Goal: Transaction & Acquisition: Purchase product/service

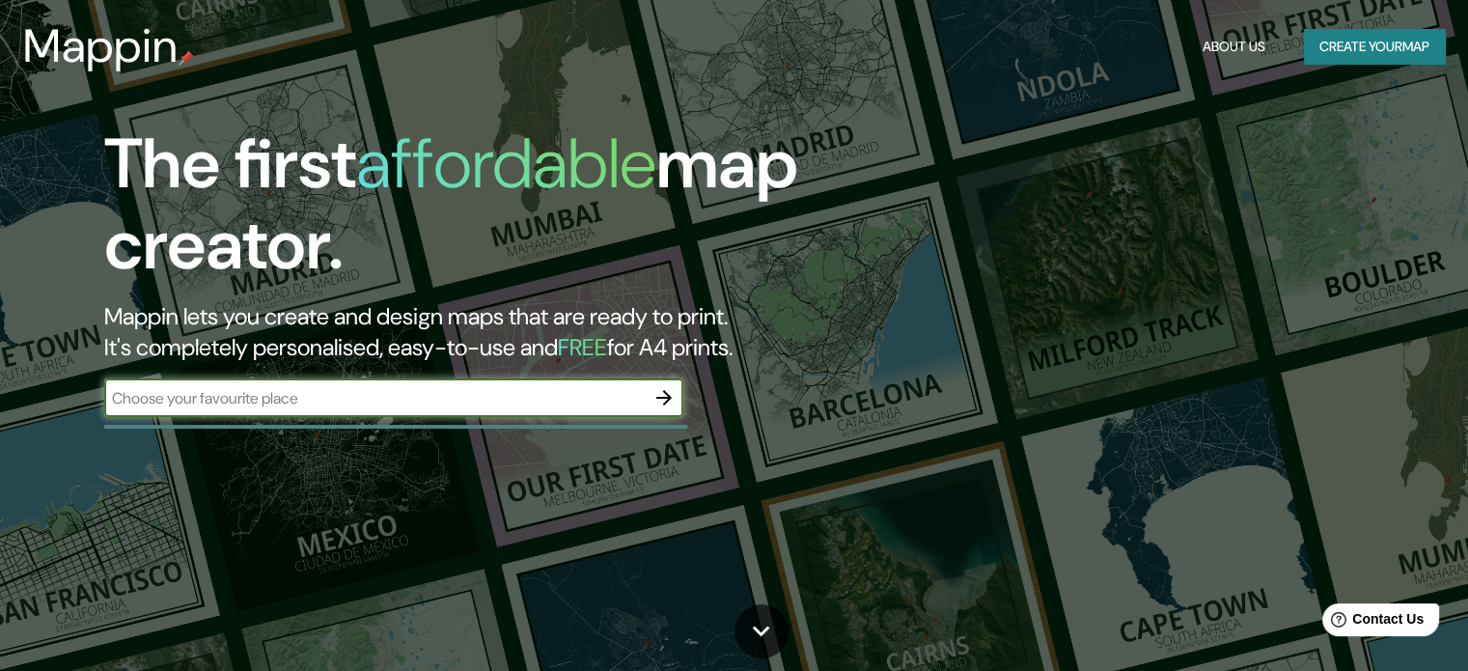
click at [666, 404] on icon "button" at bounding box center [663, 397] width 23 height 23
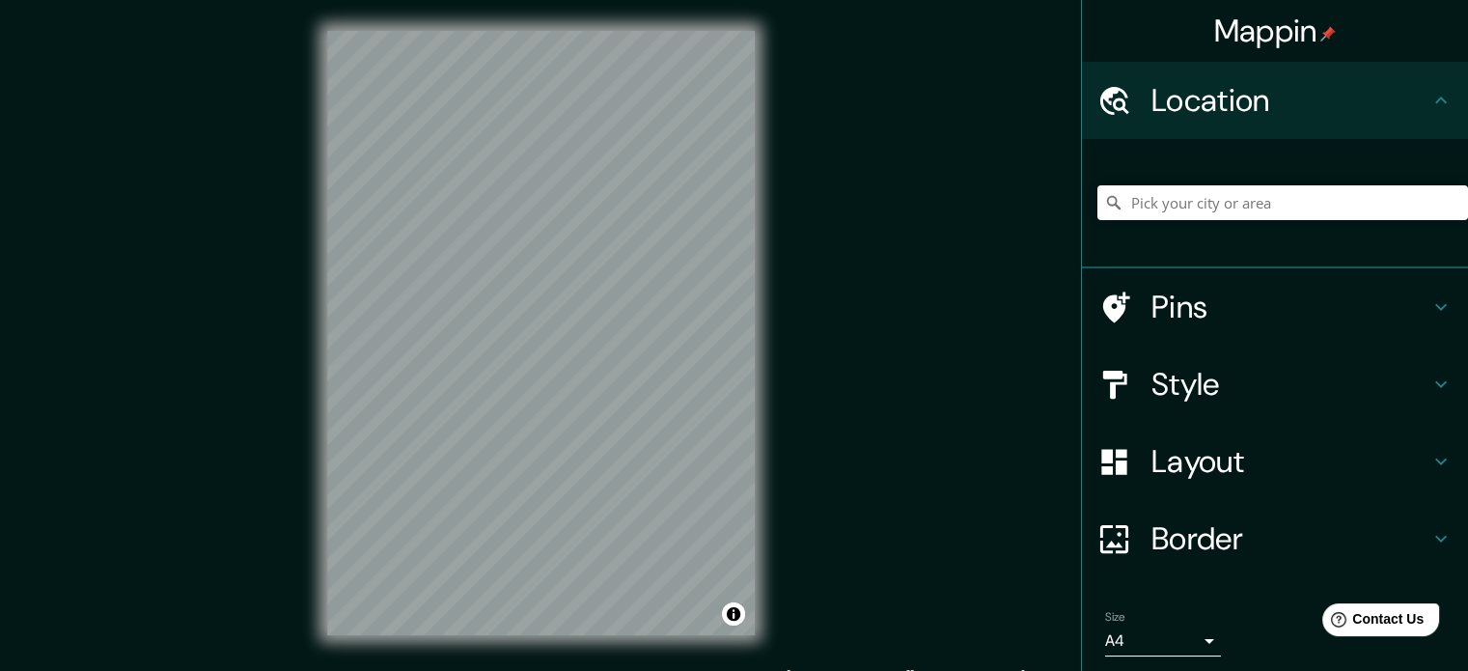
click at [1187, 182] on div at bounding box center [1282, 202] width 371 height 96
click at [1193, 190] on input "Pick your city or area" at bounding box center [1282, 202] width 371 height 35
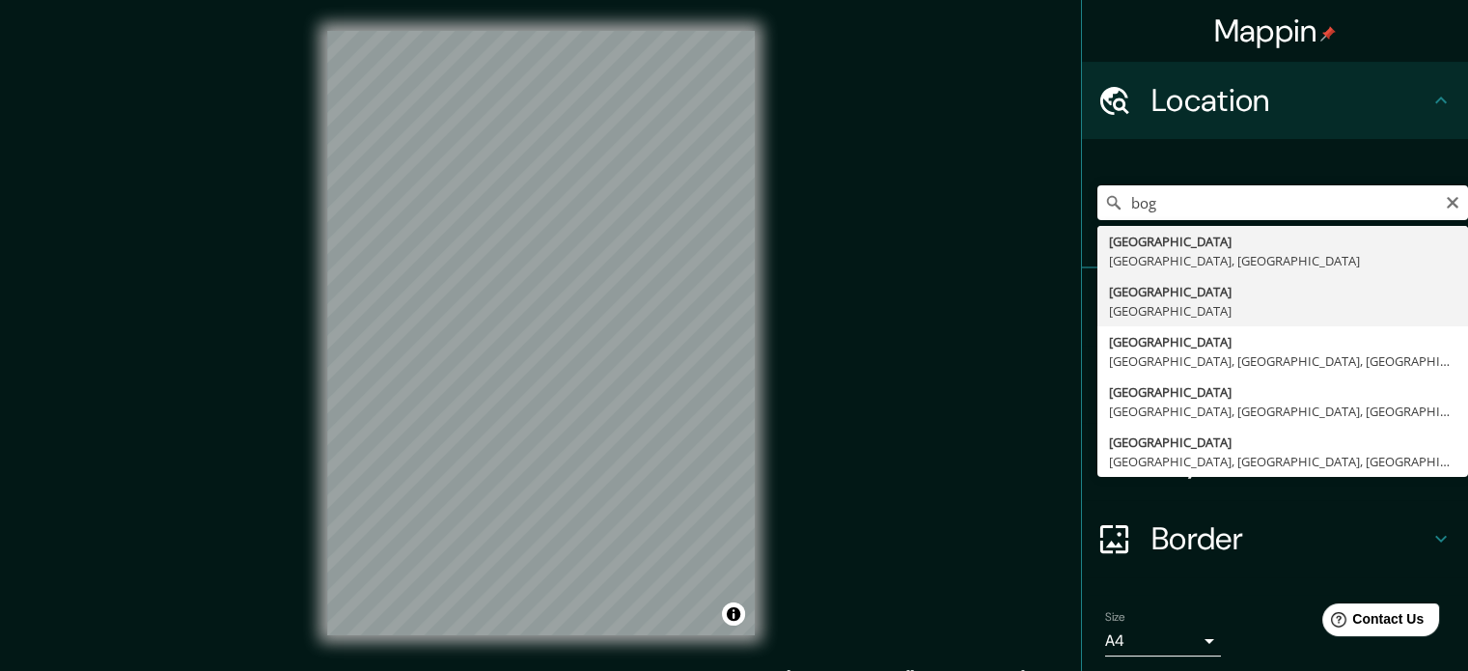
type input "[GEOGRAPHIC_DATA], [GEOGRAPHIC_DATA]"
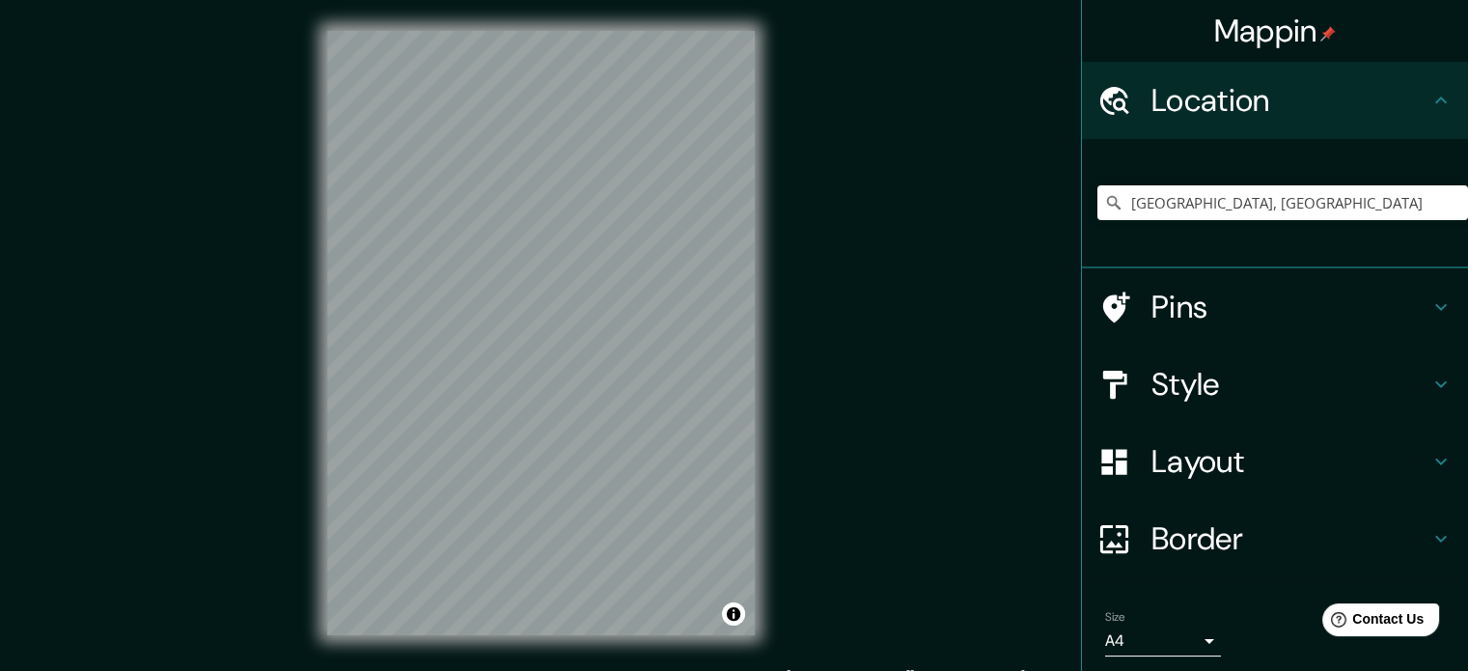
click at [1194, 384] on h4 "Style" at bounding box center [1290, 384] width 278 height 39
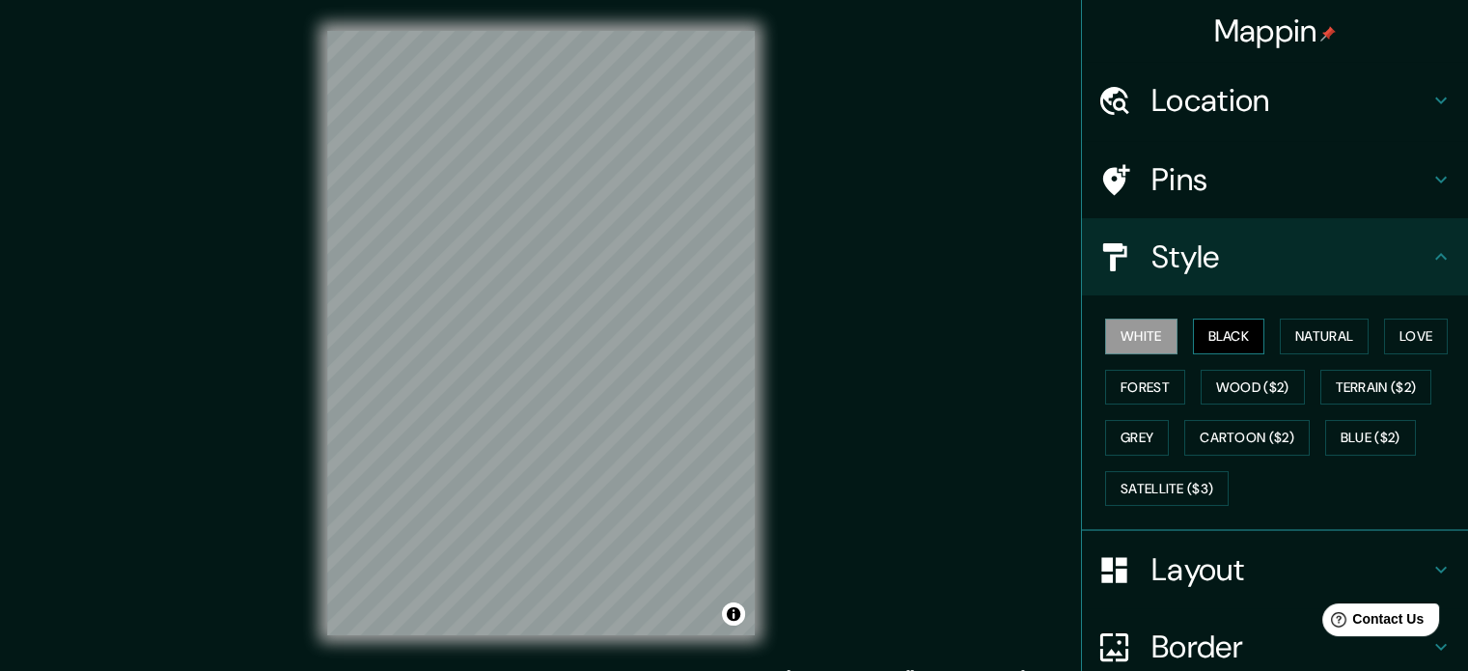
click at [1207, 345] on button "Black" at bounding box center [1229, 336] width 72 height 36
click at [1308, 331] on button "Natural" at bounding box center [1323, 336] width 89 height 36
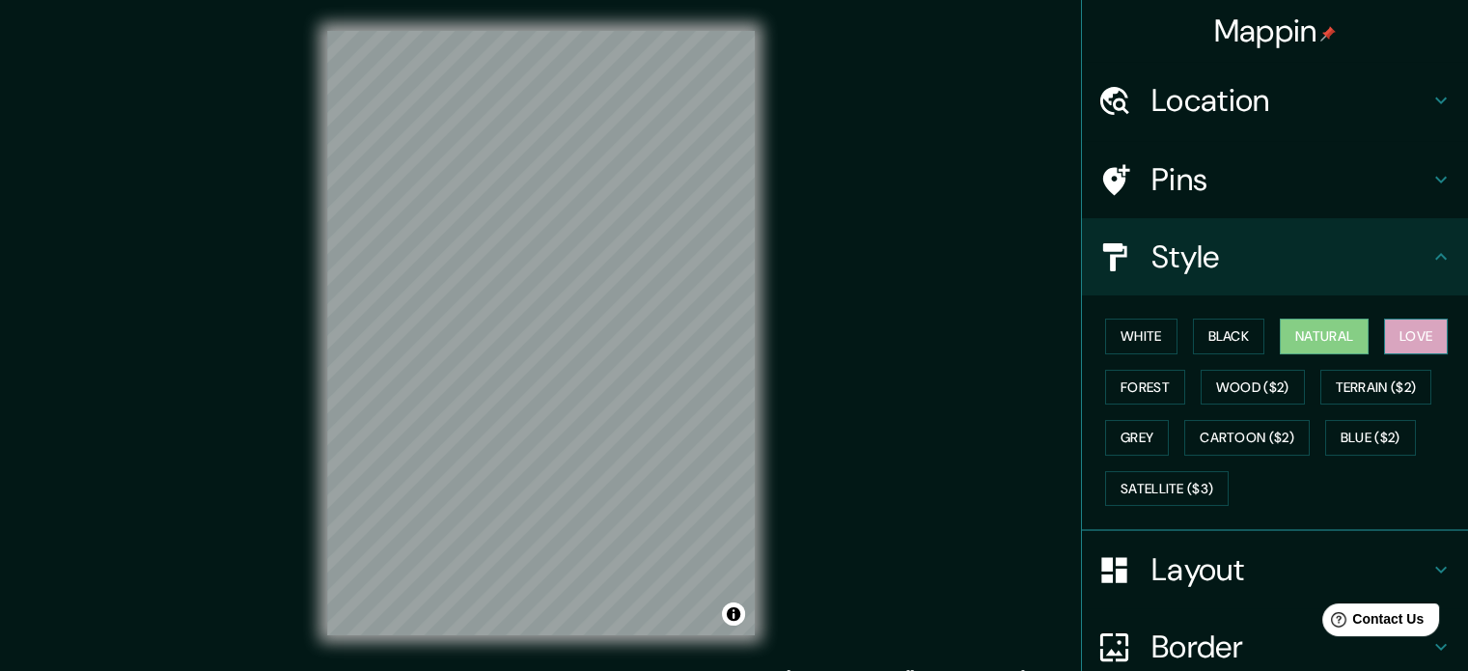
click at [1428, 324] on button "Love" at bounding box center [1416, 336] width 64 height 36
click at [1154, 384] on button "Forest" at bounding box center [1145, 388] width 80 height 36
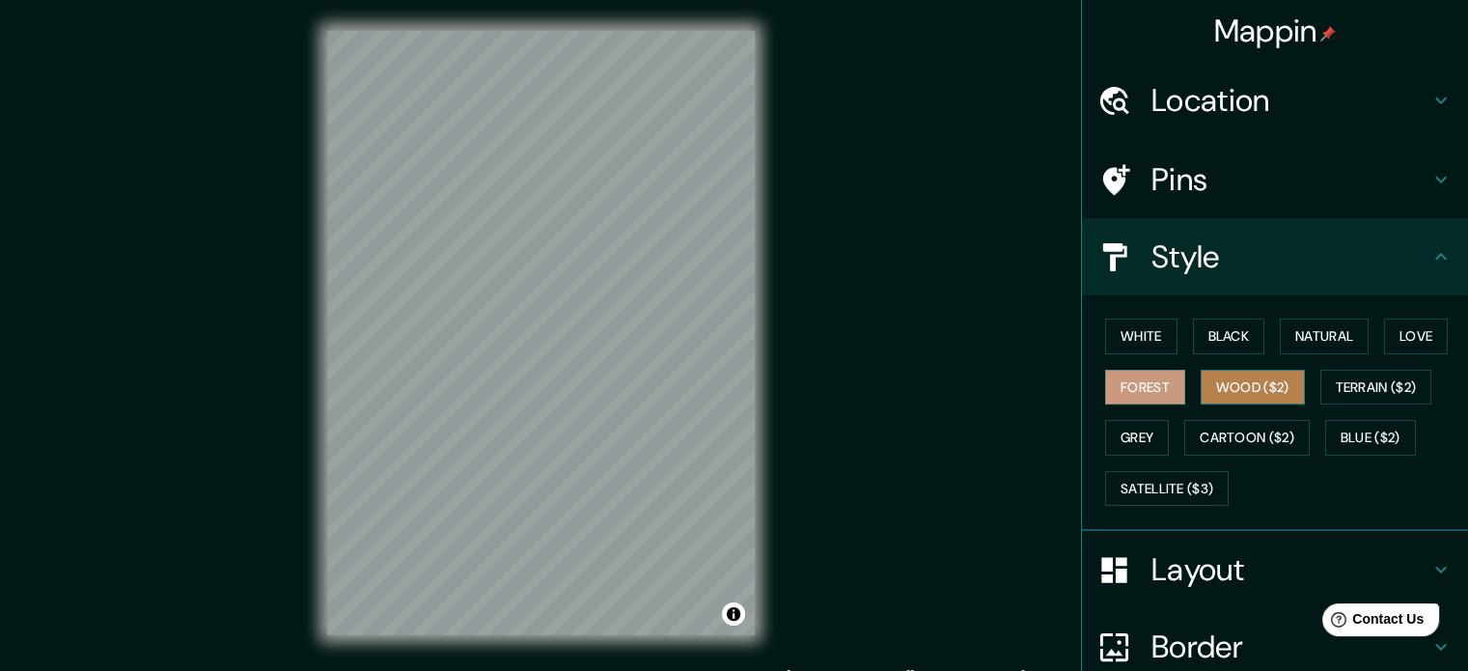
click at [1233, 391] on button "Wood ($2)" at bounding box center [1252, 388] width 104 height 36
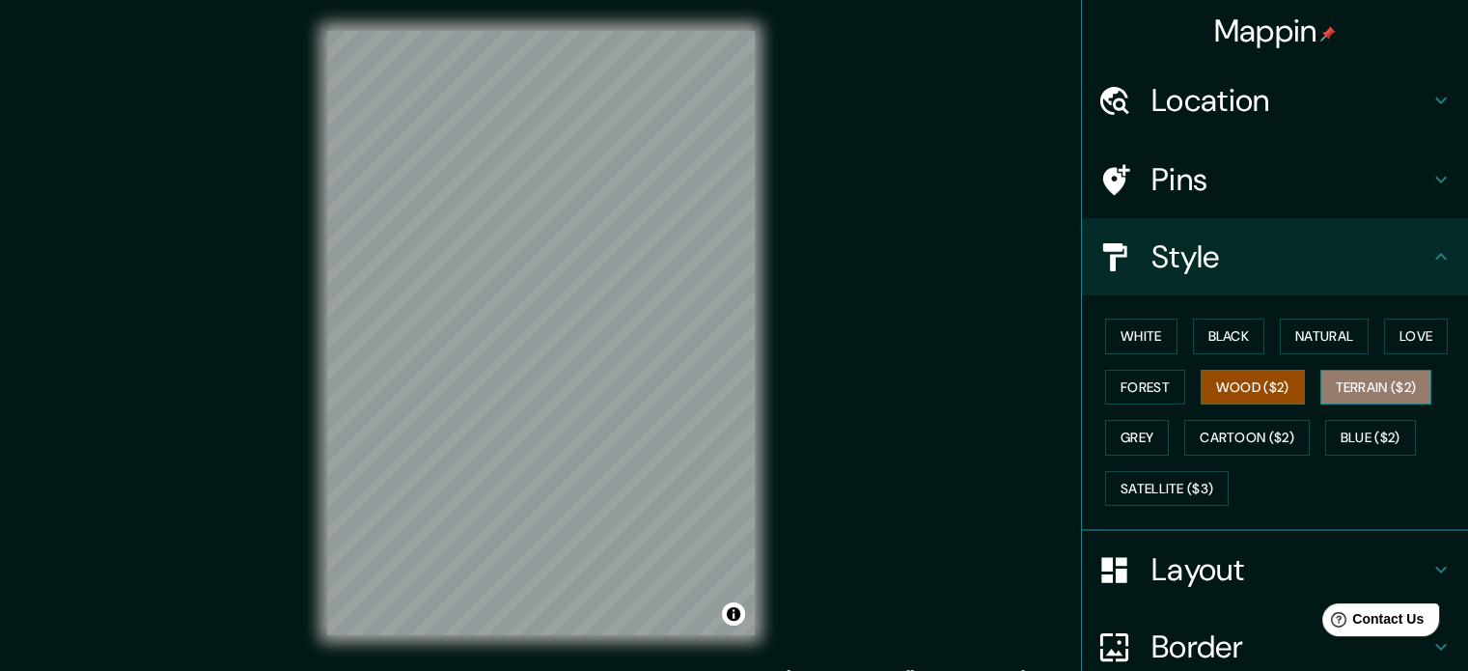
click at [1377, 383] on button "Terrain ($2)" at bounding box center [1376, 388] width 112 height 36
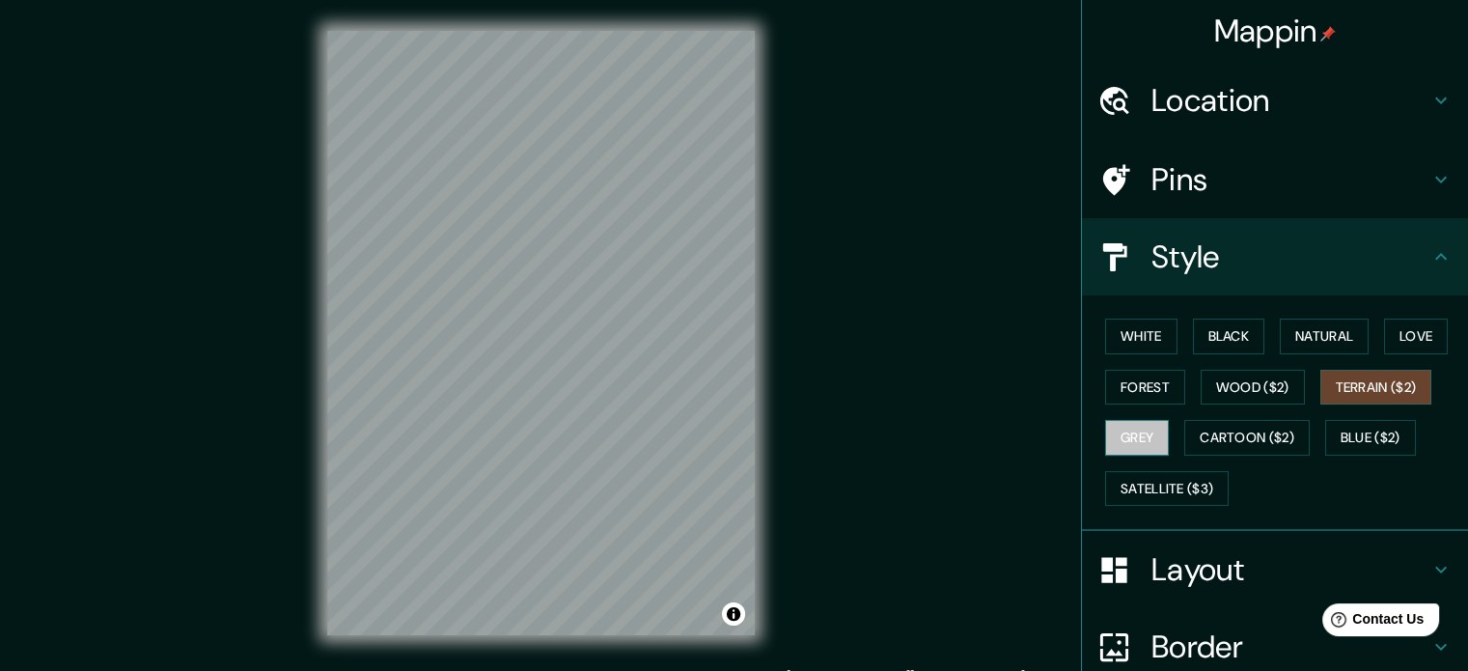
click at [1109, 430] on button "Grey" at bounding box center [1137, 438] width 64 height 36
click at [1122, 340] on button "White" at bounding box center [1141, 336] width 72 height 36
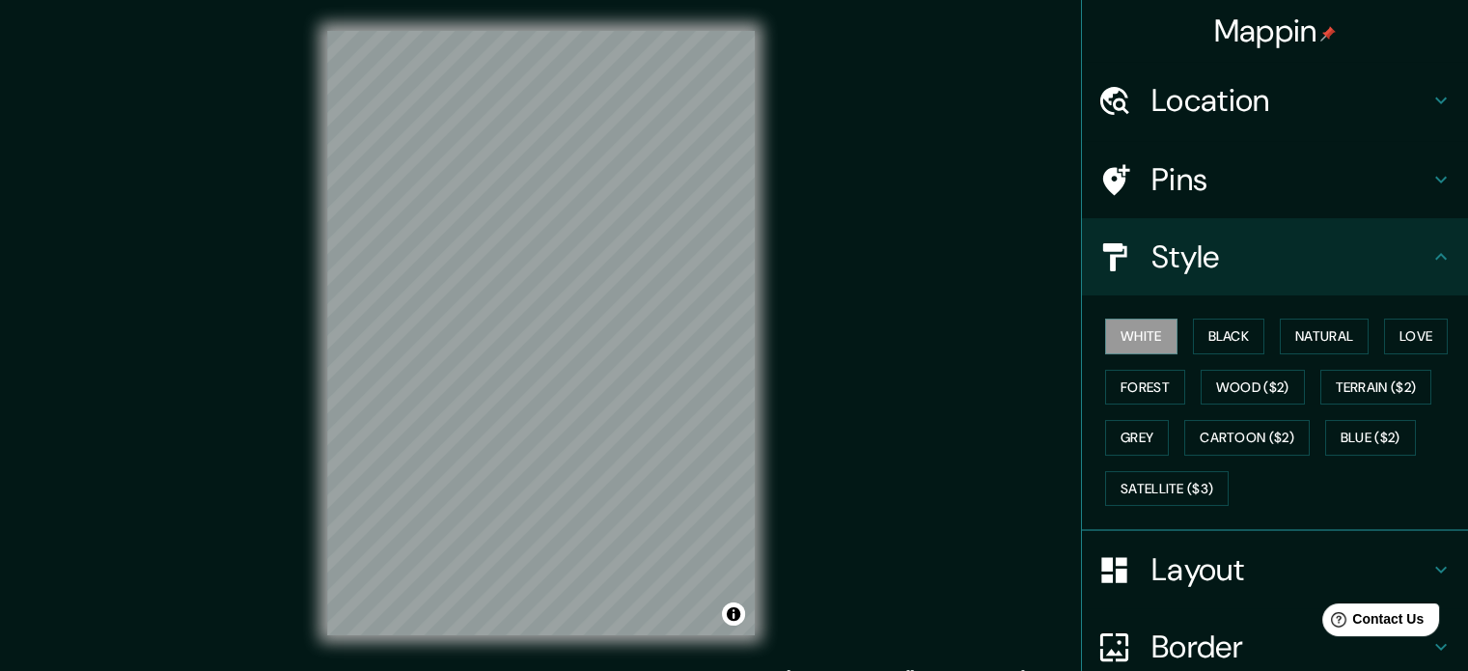
scroll to position [172, 0]
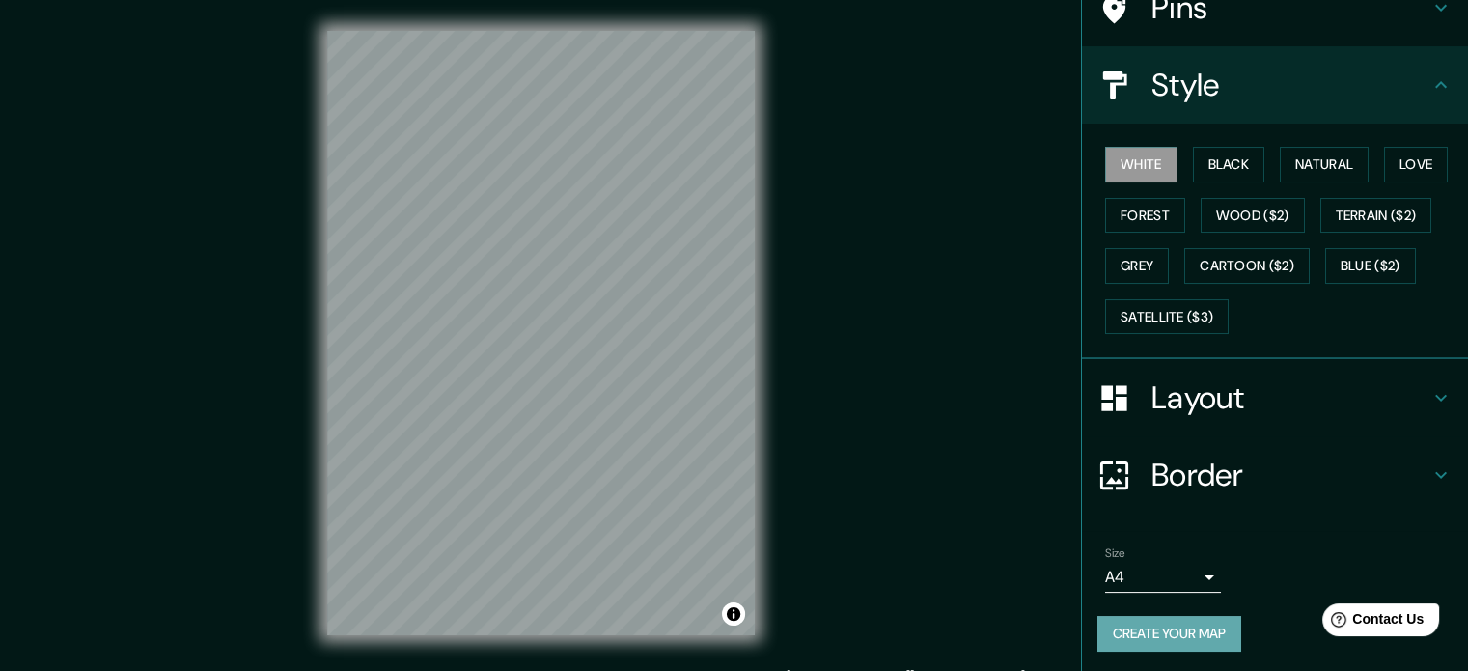
click at [1174, 620] on button "Create your map" at bounding box center [1169, 634] width 144 height 36
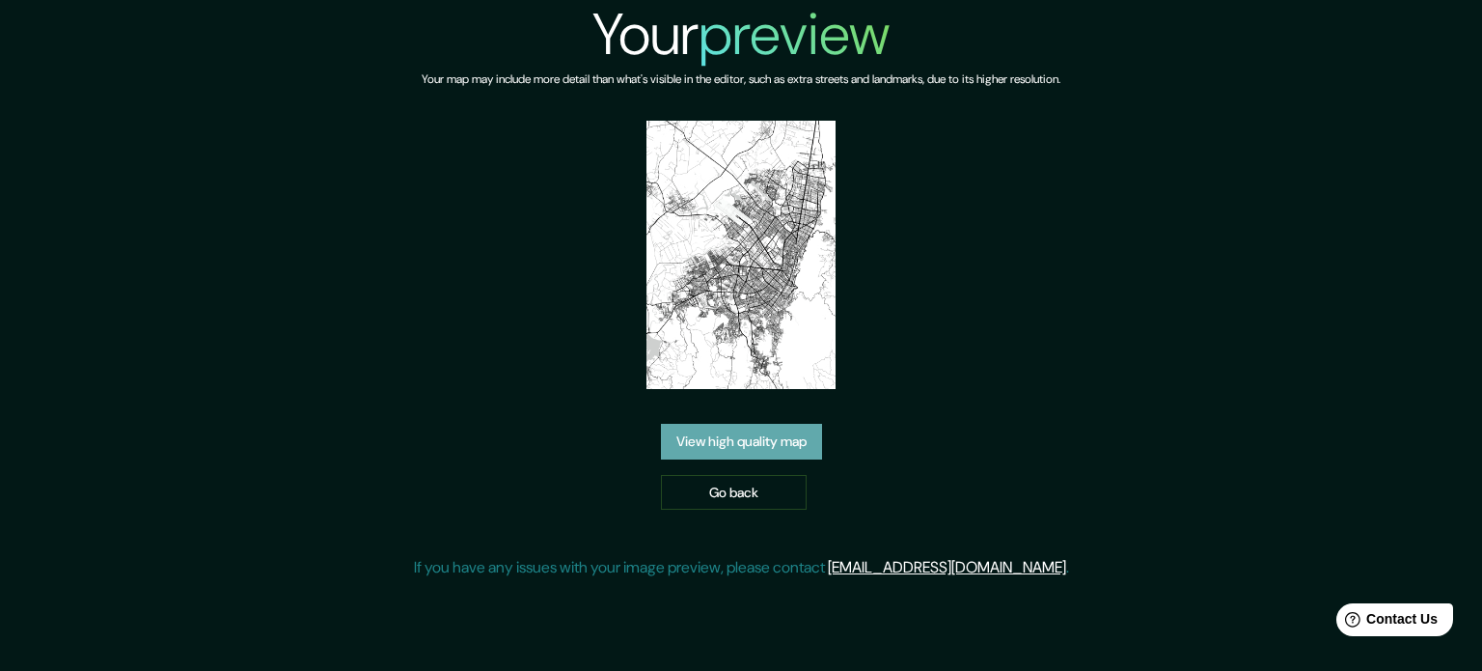
click at [772, 433] on link "View high quality map" at bounding box center [741, 442] width 161 height 36
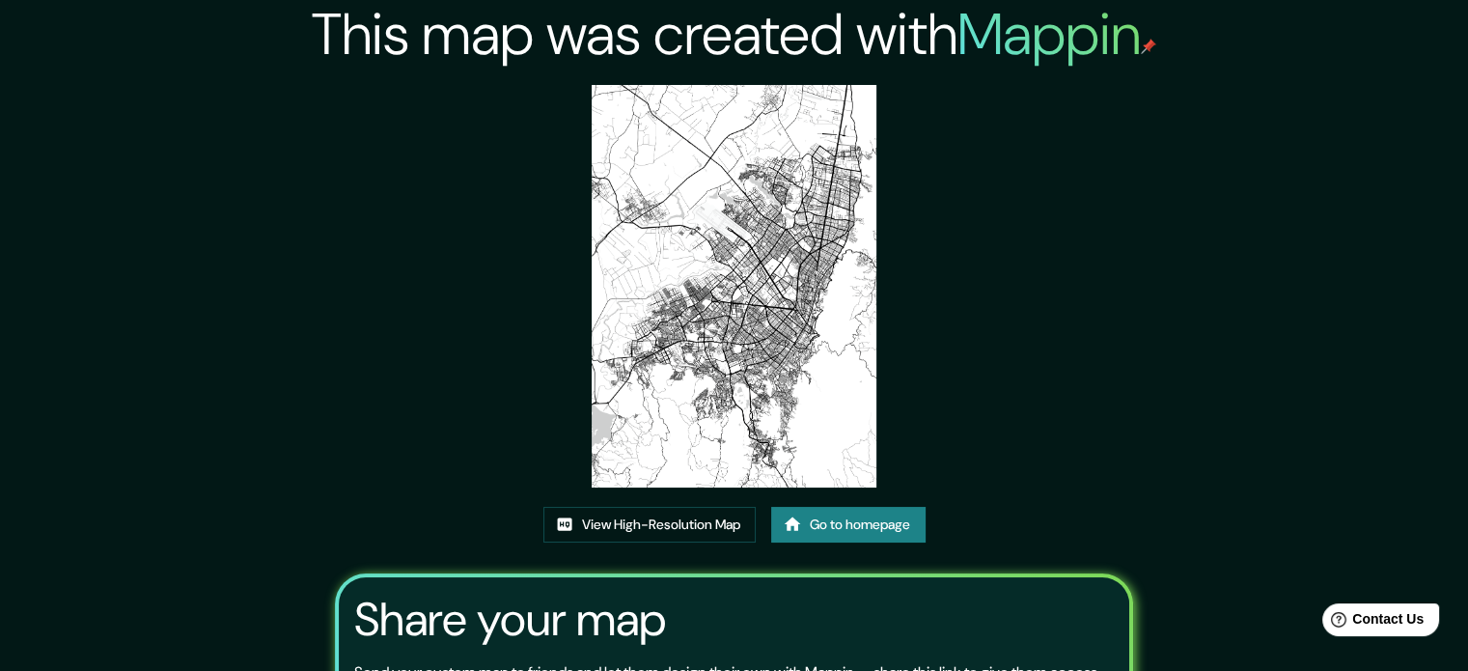
click at [710, 300] on img at bounding box center [733, 286] width 285 height 402
click at [729, 537] on link "View High-Resolution Map" at bounding box center [649, 525] width 212 height 36
